Goal: Information Seeking & Learning: Learn about a topic

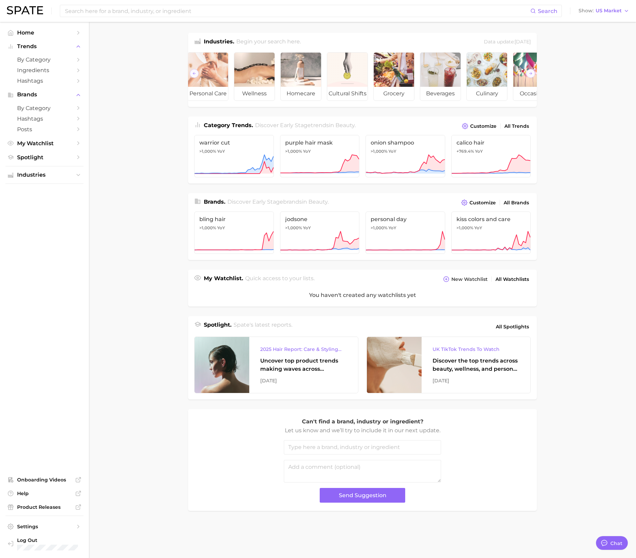
scroll to position [0, 76]
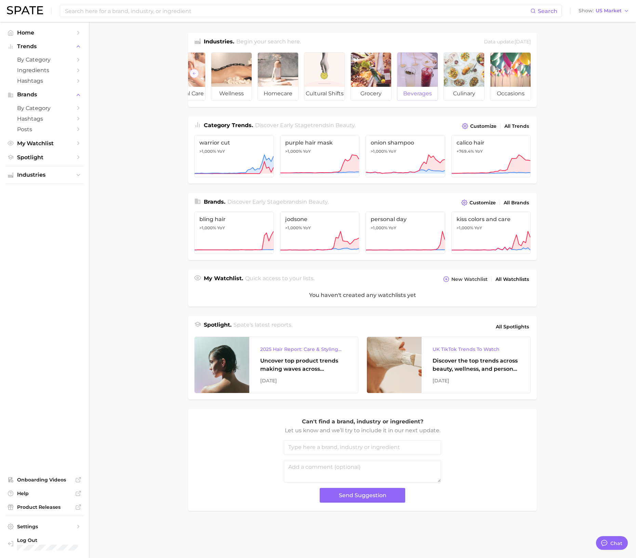
click at [424, 79] on div at bounding box center [417, 70] width 40 height 34
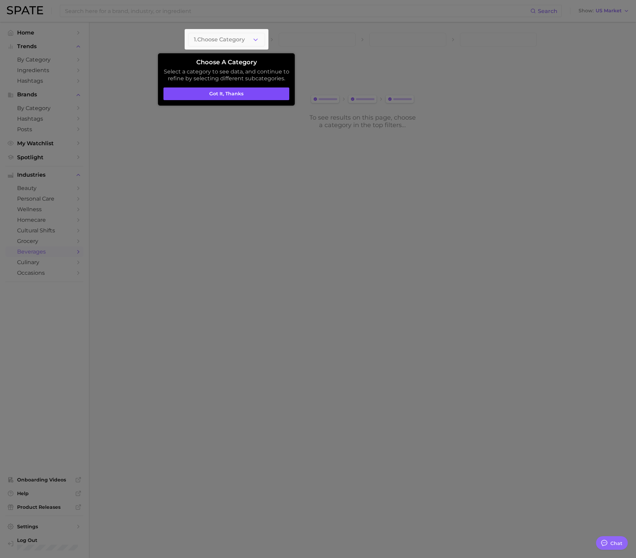
click at [223, 92] on button "Got it, thanks" at bounding box center [226, 94] width 126 height 13
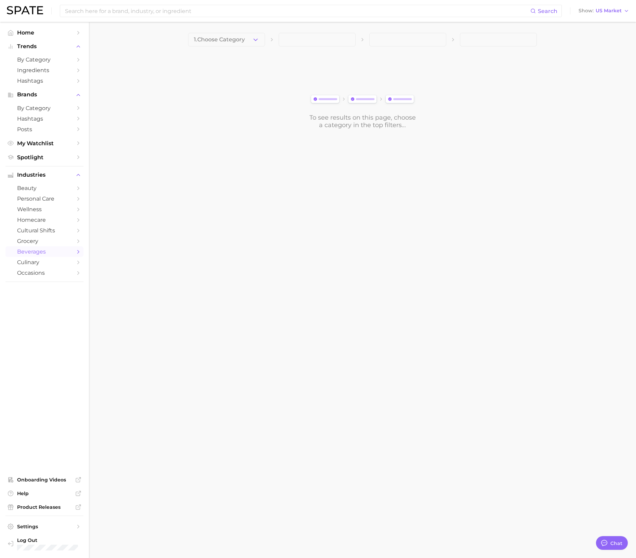
drag, startPoint x: 484, startPoint y: 204, endPoint x: 440, endPoint y: 168, distance: 56.8
click at [484, 204] on body "Search Show US Market Home Trends by Category Ingredients Hashtags Brands by Ca…" at bounding box center [318, 279] width 636 height 558
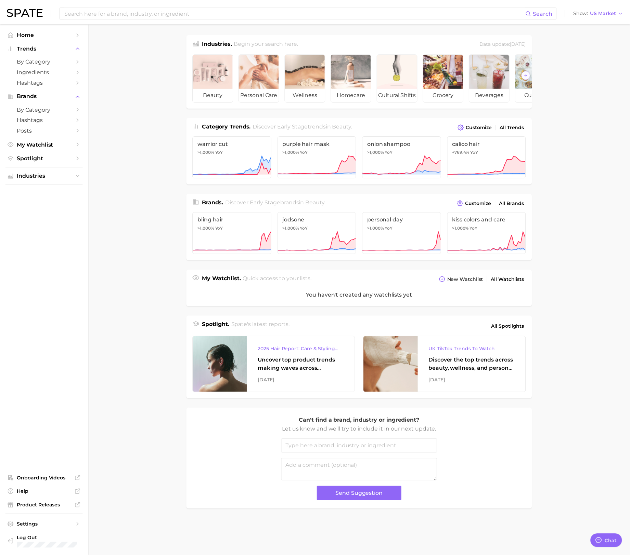
scroll to position [0, 76]
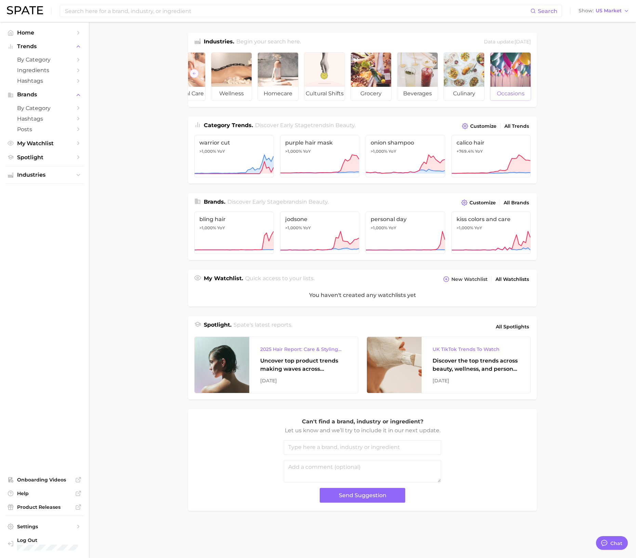
click at [507, 79] on div at bounding box center [510, 70] width 40 height 34
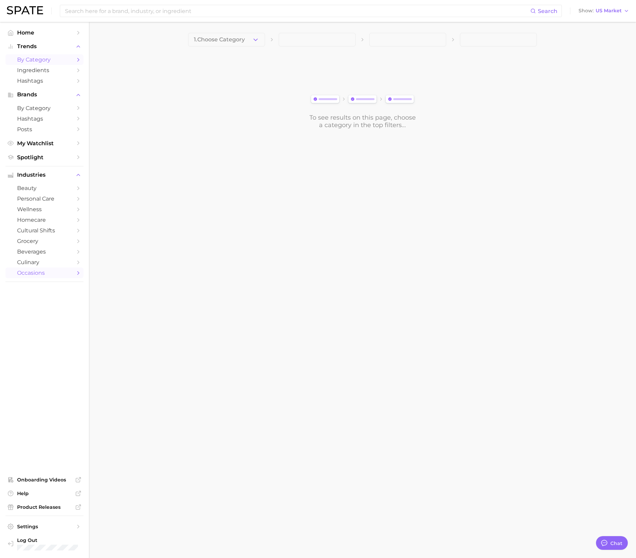
click at [33, 57] on span "by Category" at bounding box center [44, 59] width 55 height 6
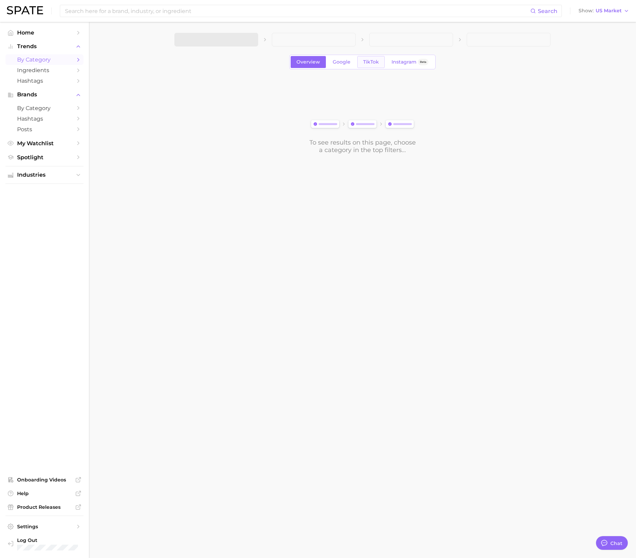
click at [373, 64] on span "TikTok" at bounding box center [371, 62] width 16 height 6
click at [36, 58] on span "by Category" at bounding box center [44, 59] width 55 height 6
click at [194, 35] on button "1. Choose Category" at bounding box center [216, 40] width 84 height 14
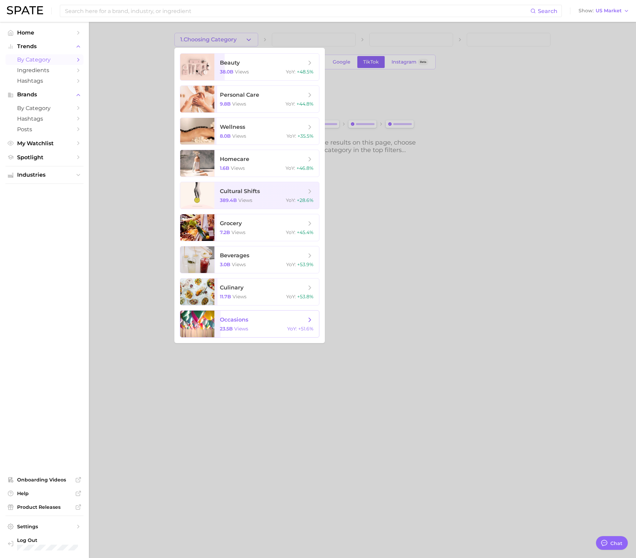
click at [276, 324] on span "occasions 23.5b views YoY : +51.6%" at bounding box center [266, 324] width 105 height 27
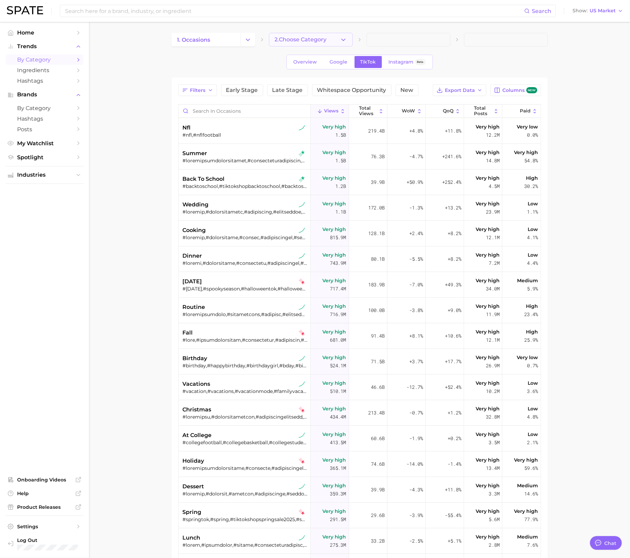
click at [316, 38] on span "2. Choose Category" at bounding box center [301, 40] width 52 height 6
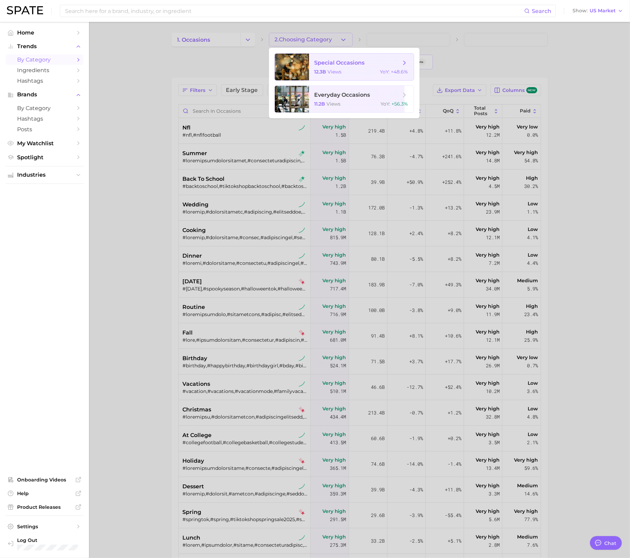
click at [374, 66] on span "special occasions" at bounding box center [357, 63] width 86 height 8
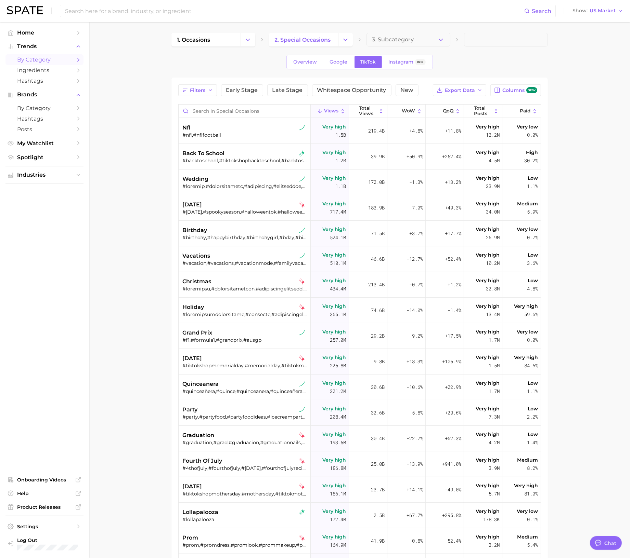
click at [156, 295] on main "1. occasions 2. special occasions 3. Subcategory Overview Google TikTok Instagr…" at bounding box center [359, 363] width 541 height 682
click at [43, 155] on span "Spotlight" at bounding box center [44, 157] width 55 height 6
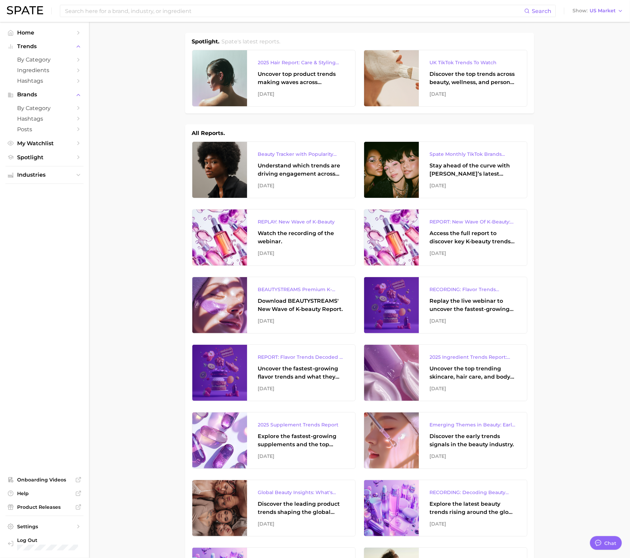
click at [443, 298] on div "Replay the live webinar to uncover the fastest-growing flavor trends and what t…" at bounding box center [473, 305] width 86 height 16
click at [326, 360] on div "REPORT: Flavor Trends Decoded - What's New & What's Next According to TikTok & …" at bounding box center [301, 357] width 86 height 8
type textarea "x"
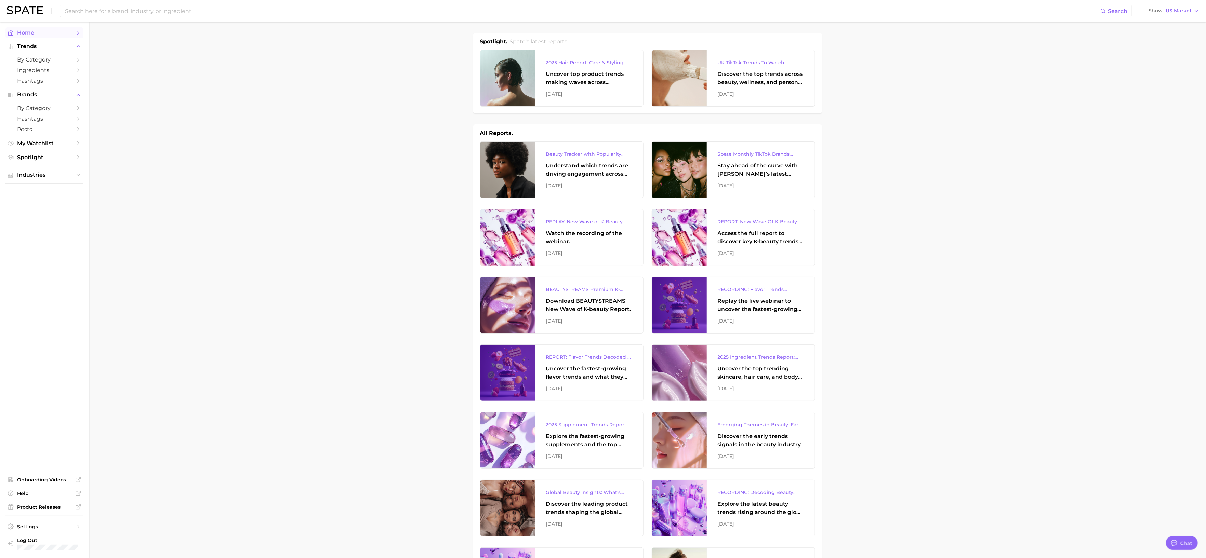
click at [23, 29] on span "Home" at bounding box center [44, 32] width 55 height 6
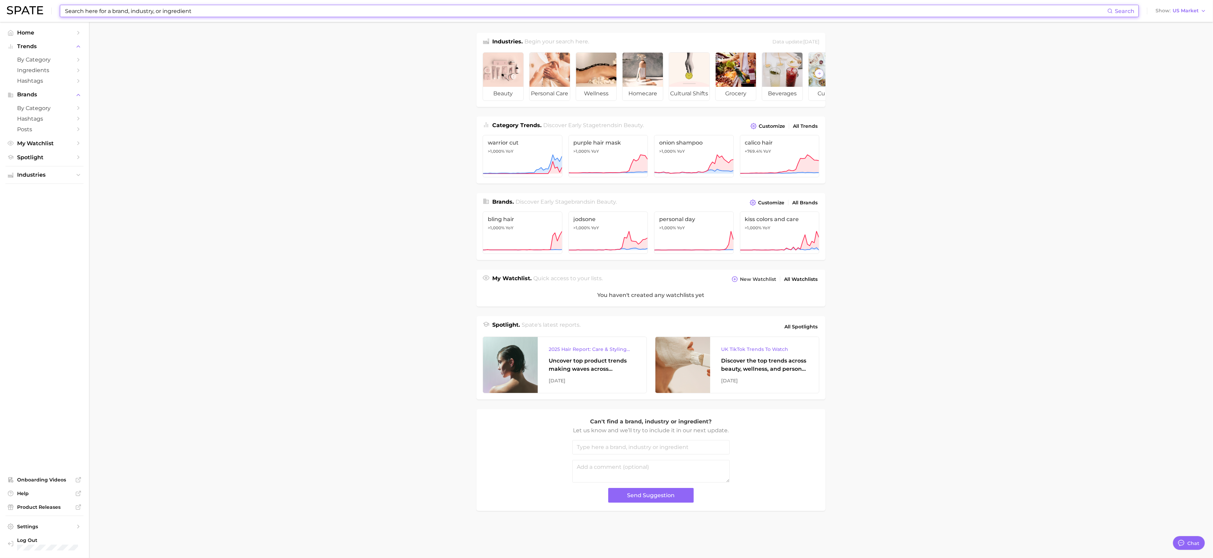
click at [544, 14] on input at bounding box center [585, 11] width 1043 height 12
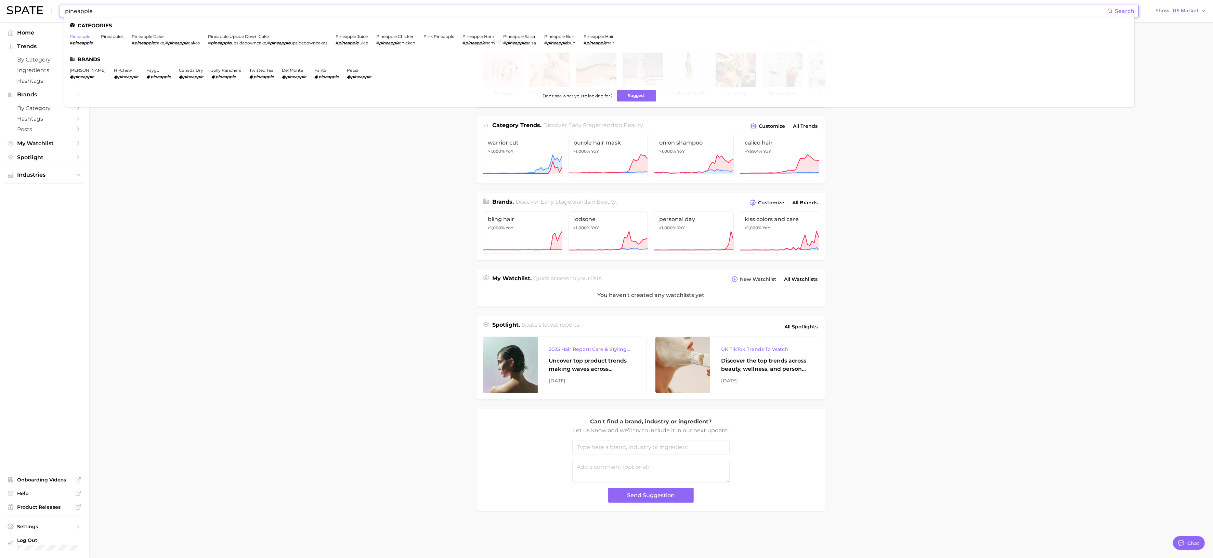
type input "pineapple"
click at [82, 37] on link "pineapple" at bounding box center [80, 36] width 21 height 5
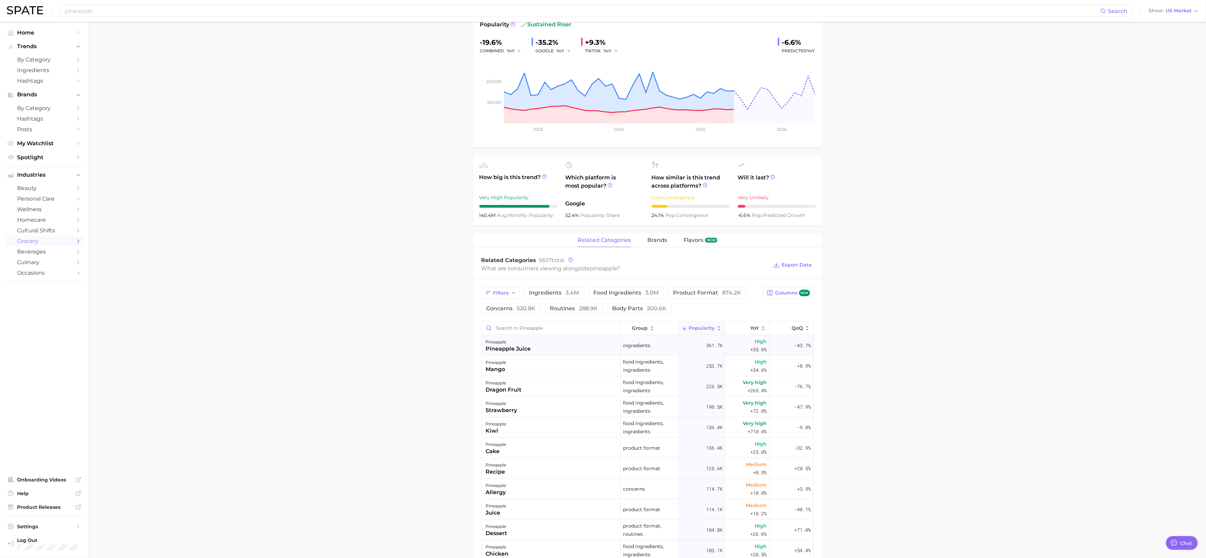
scroll to position [136, 0]
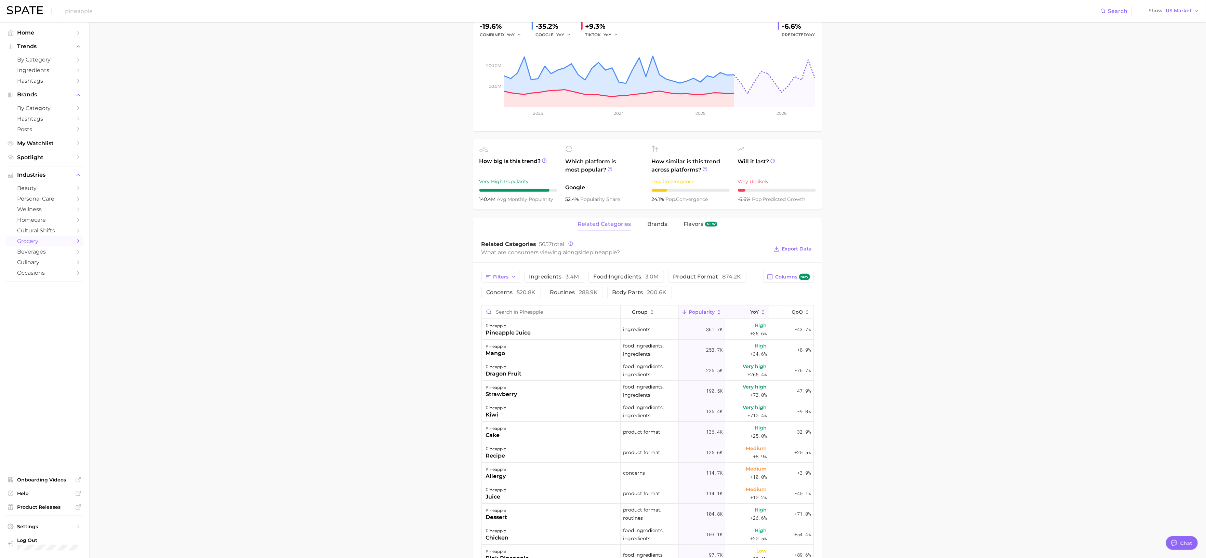
click at [636, 310] on button "YoY" at bounding box center [747, 312] width 44 height 13
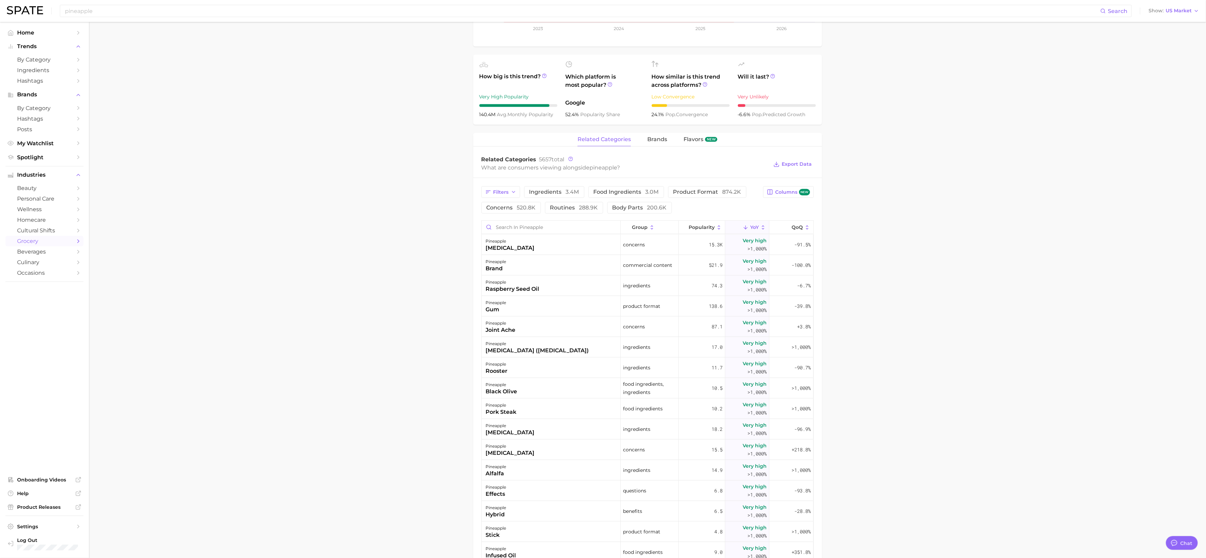
scroll to position [237, 0]
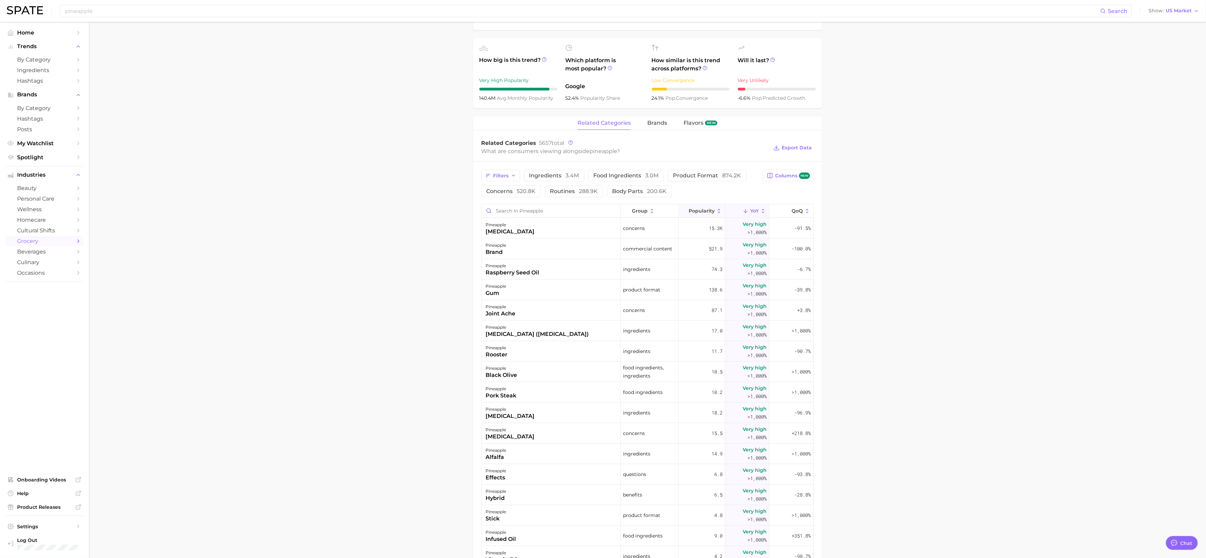
click at [636, 208] on button "Popularity" at bounding box center [702, 210] width 47 height 13
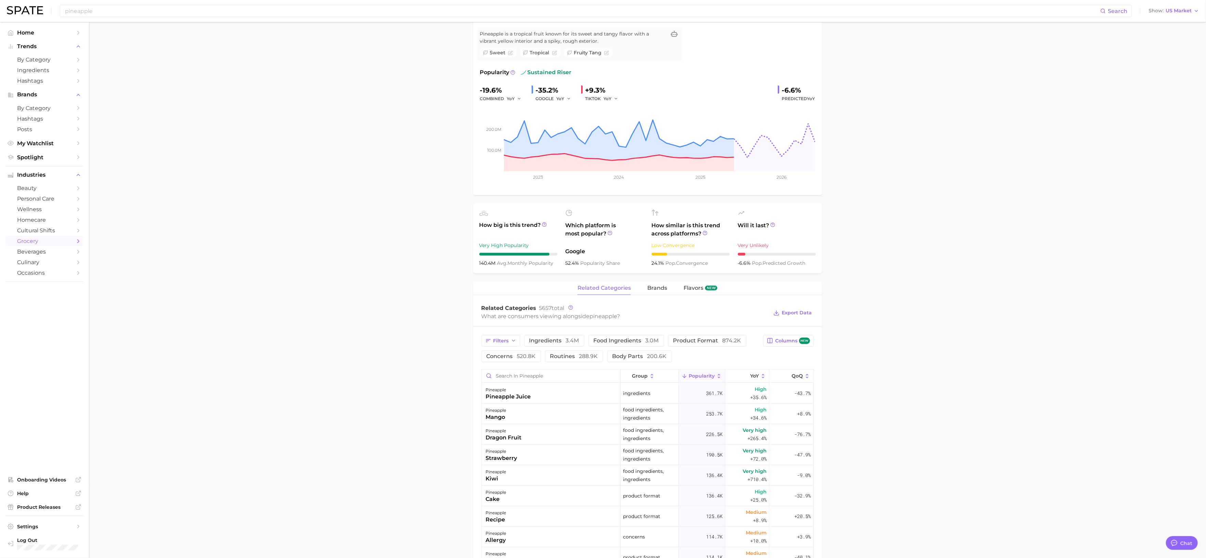
scroll to position [0, 0]
